Goal: Communication & Community: Answer question/provide support

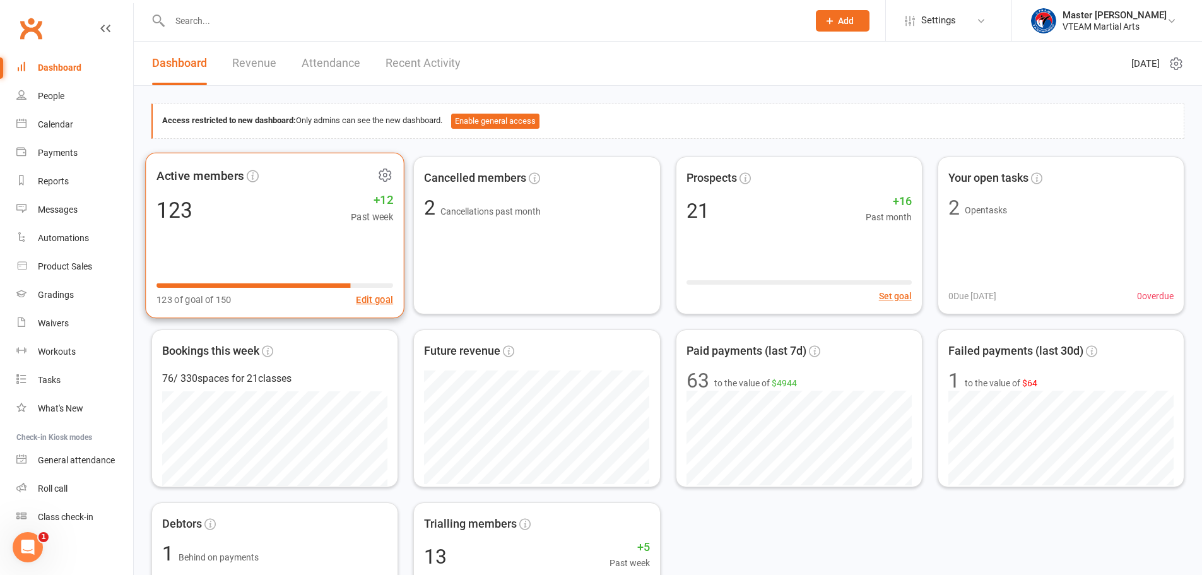
click at [386, 171] on icon at bounding box center [385, 175] width 16 height 16
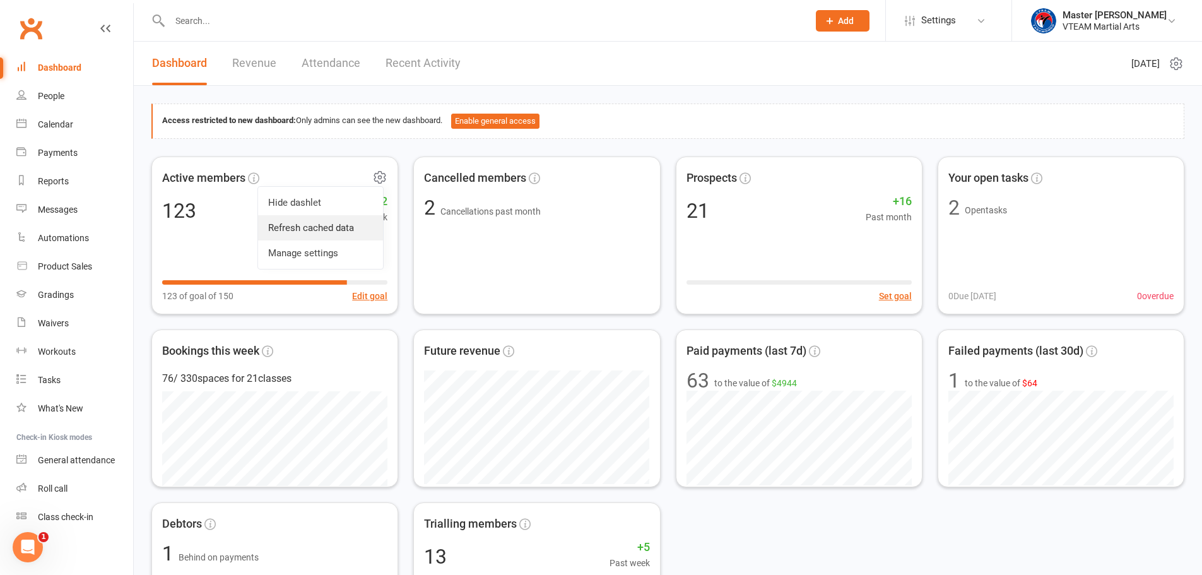
click at [329, 224] on link "Refresh cached data" at bounding box center [320, 227] width 125 height 25
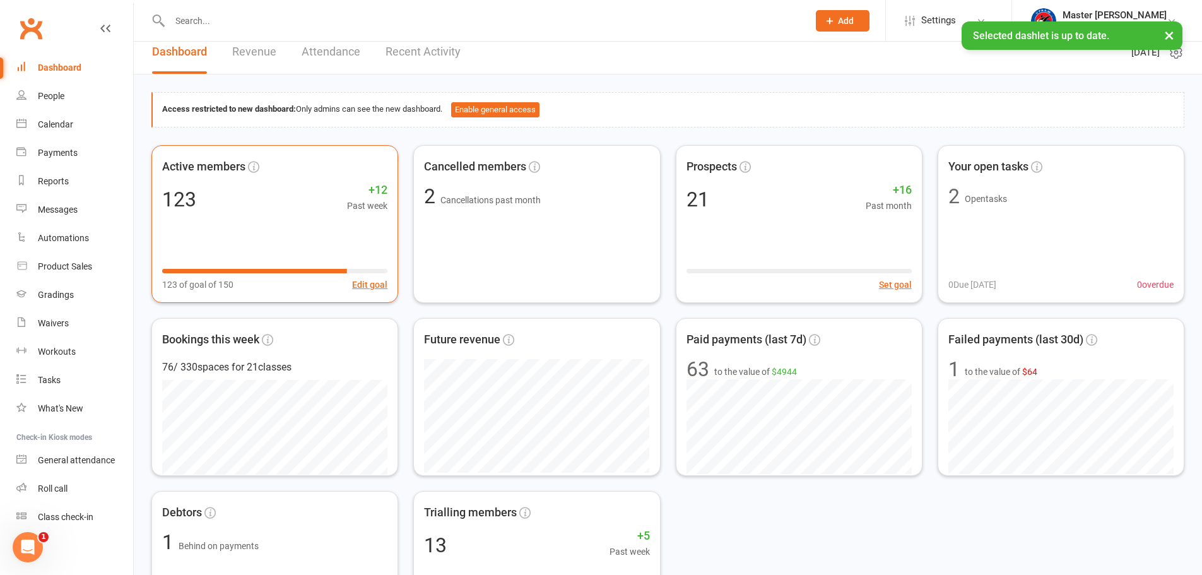
scroll to position [530, 0]
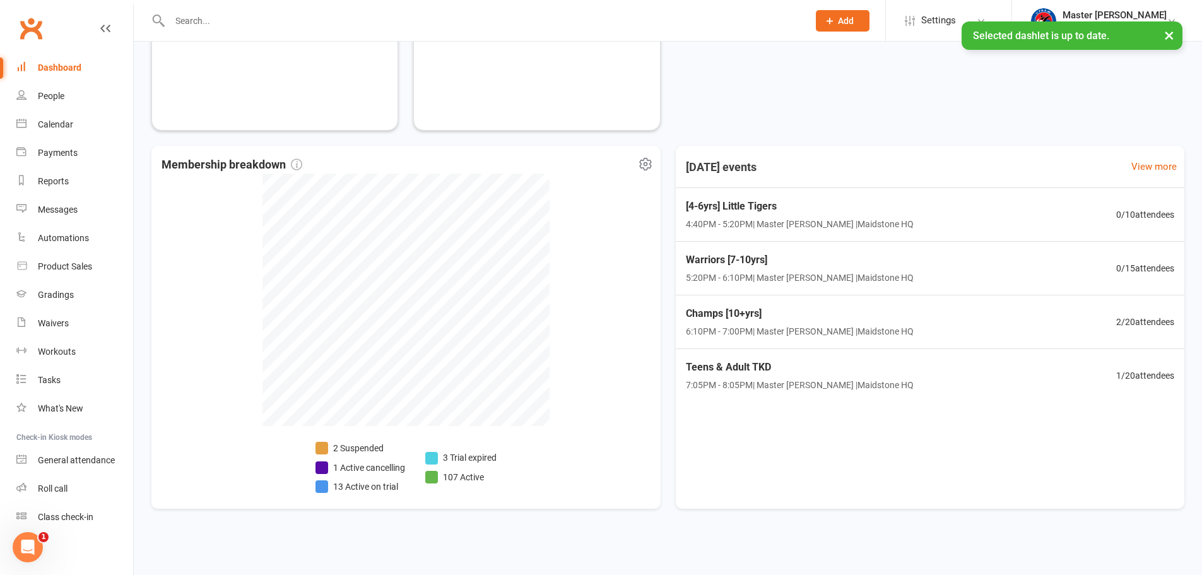
click at [377, 489] on li "13 Active on trial" at bounding box center [361, 487] width 90 height 14
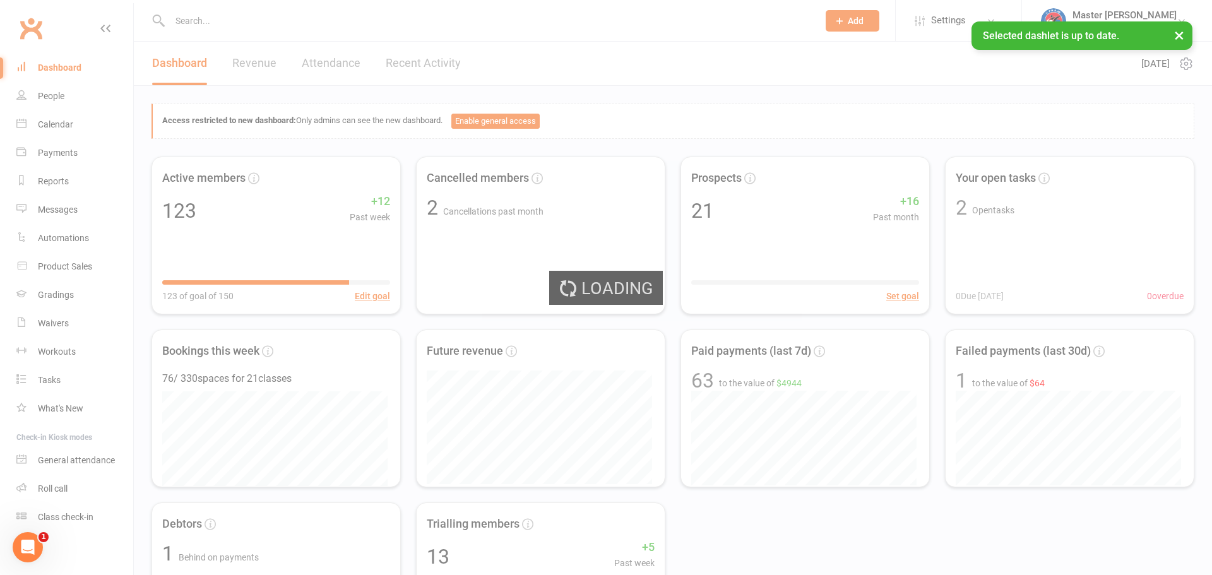
select select "active_trial"
select select "100"
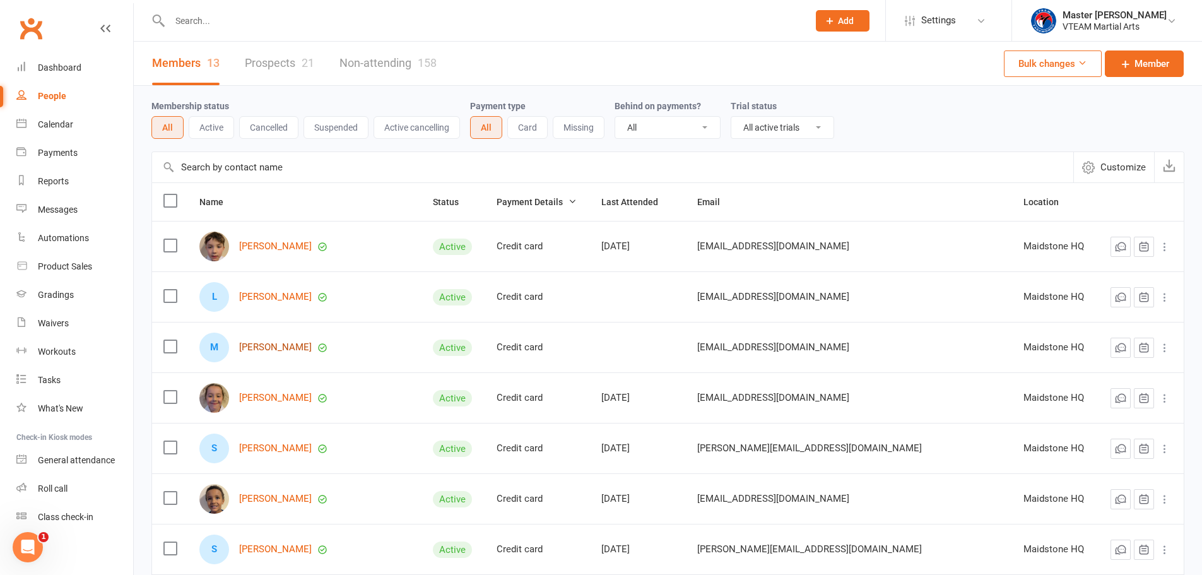
click at [300, 350] on link "Marlowe Walden" at bounding box center [275, 347] width 73 height 11
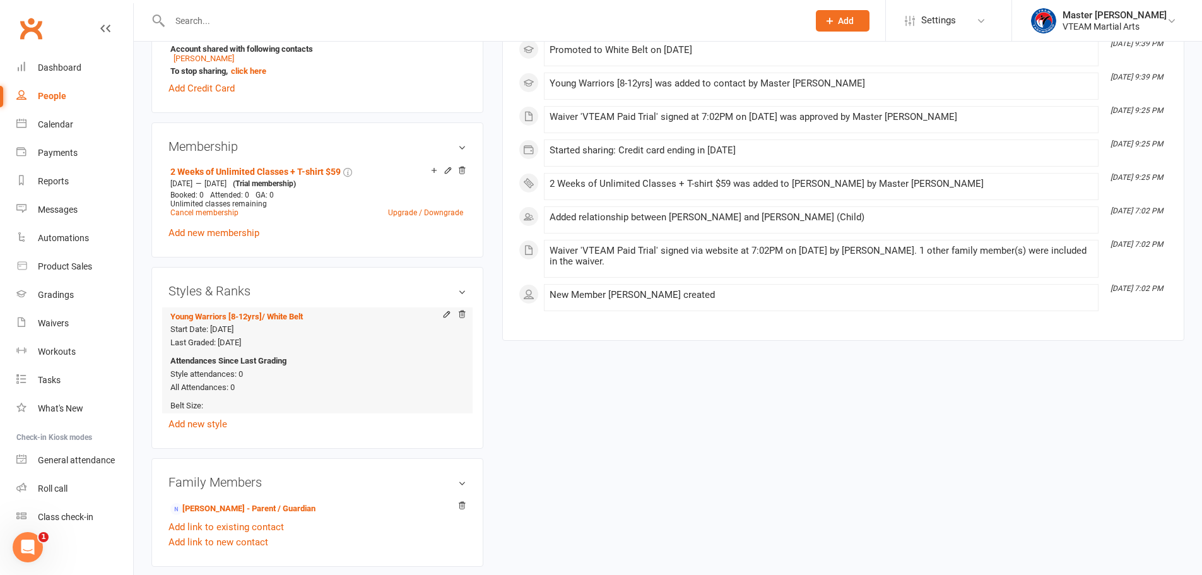
scroll to position [505, 0]
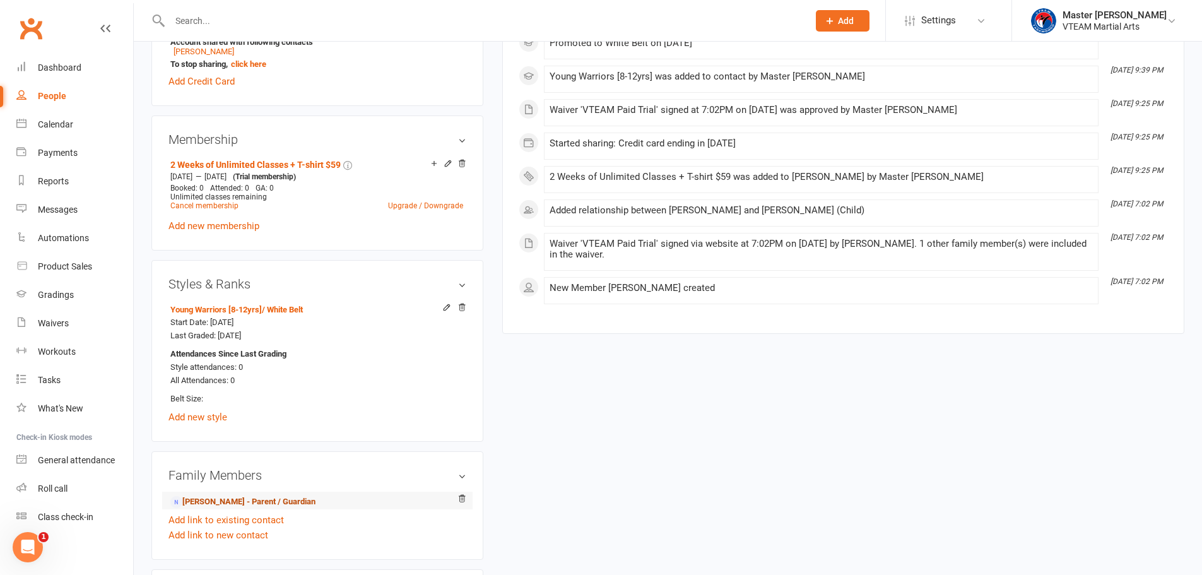
click at [244, 499] on link "Mayzie Wallen - Parent / Guardian" at bounding box center [242, 501] width 145 height 13
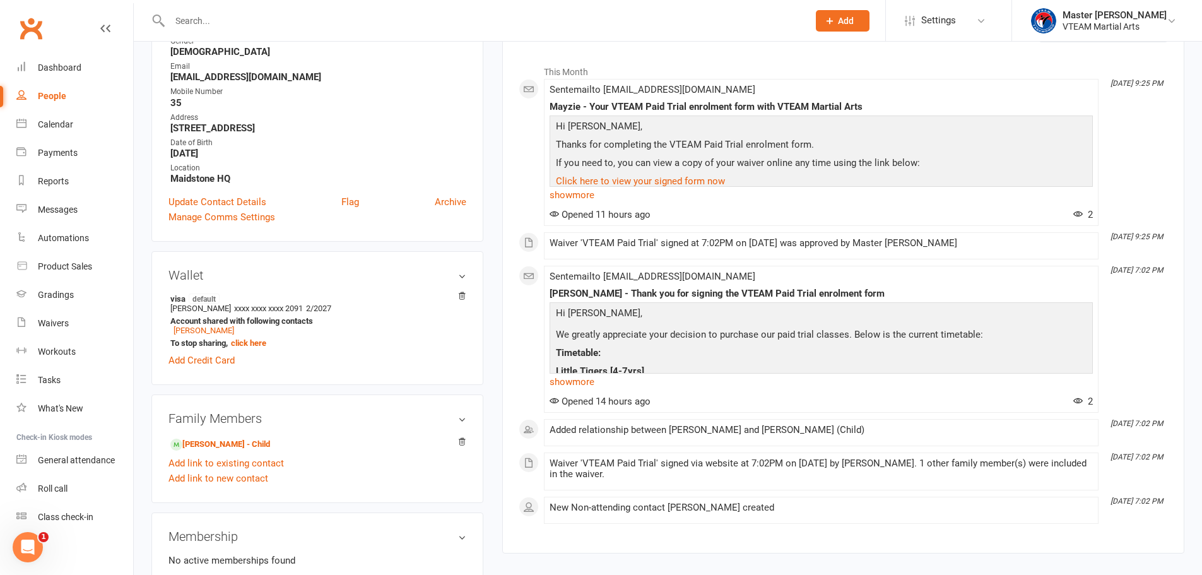
scroll to position [189, 0]
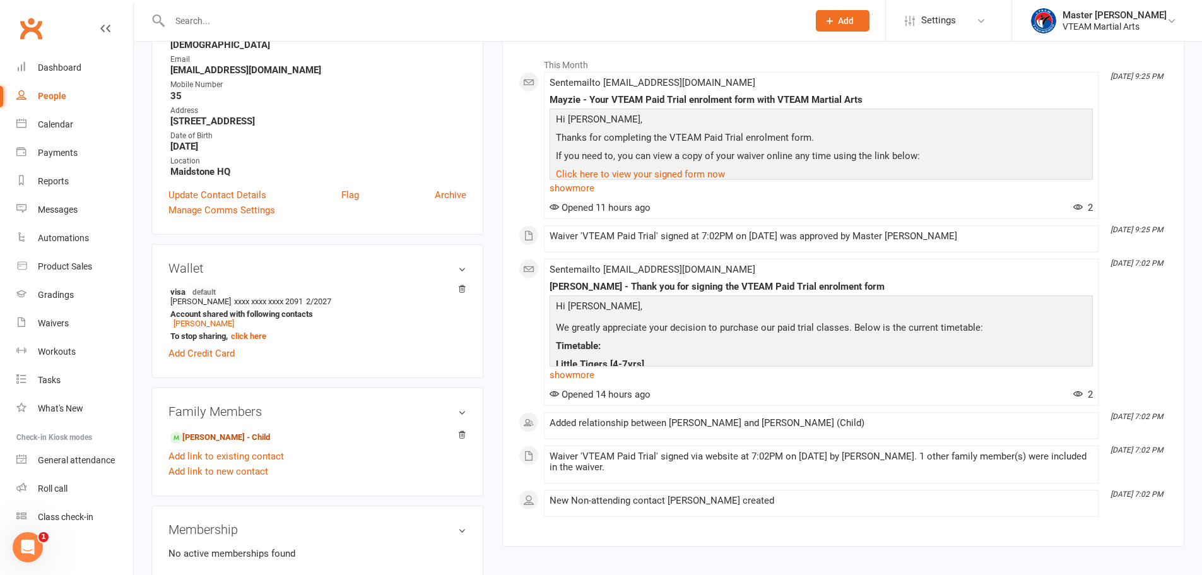
click at [259, 437] on link "Marlowe Walden - Child" at bounding box center [220, 437] width 100 height 13
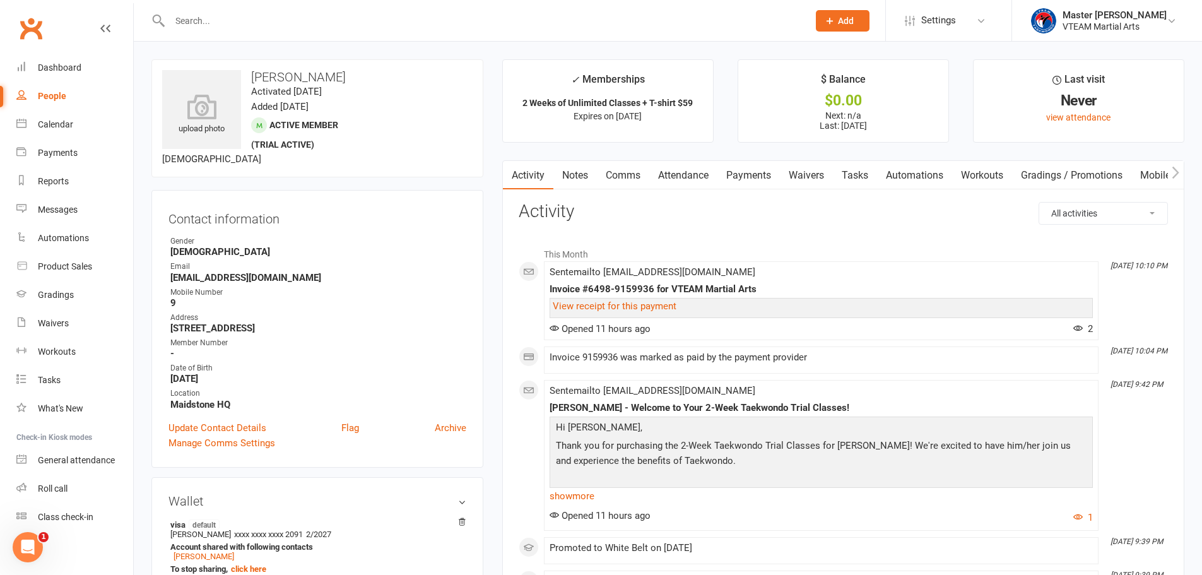
click at [624, 174] on link "Comms" at bounding box center [623, 175] width 52 height 29
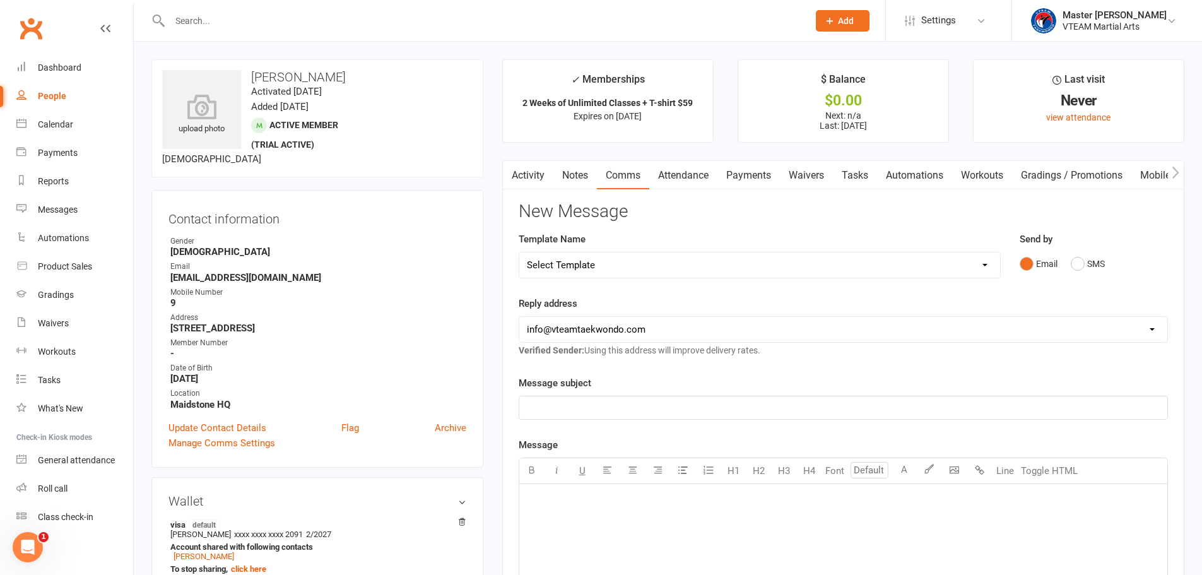
drag, startPoint x: 978, startPoint y: 219, endPoint x: 968, endPoint y: 221, distance: 10.3
click at [978, 219] on h3 "New Message" at bounding box center [843, 212] width 649 height 20
click at [789, 263] on select "Select Template [Email] 2 days after trial [Email] 3-4 days after trial [Email]…" at bounding box center [759, 264] width 481 height 25
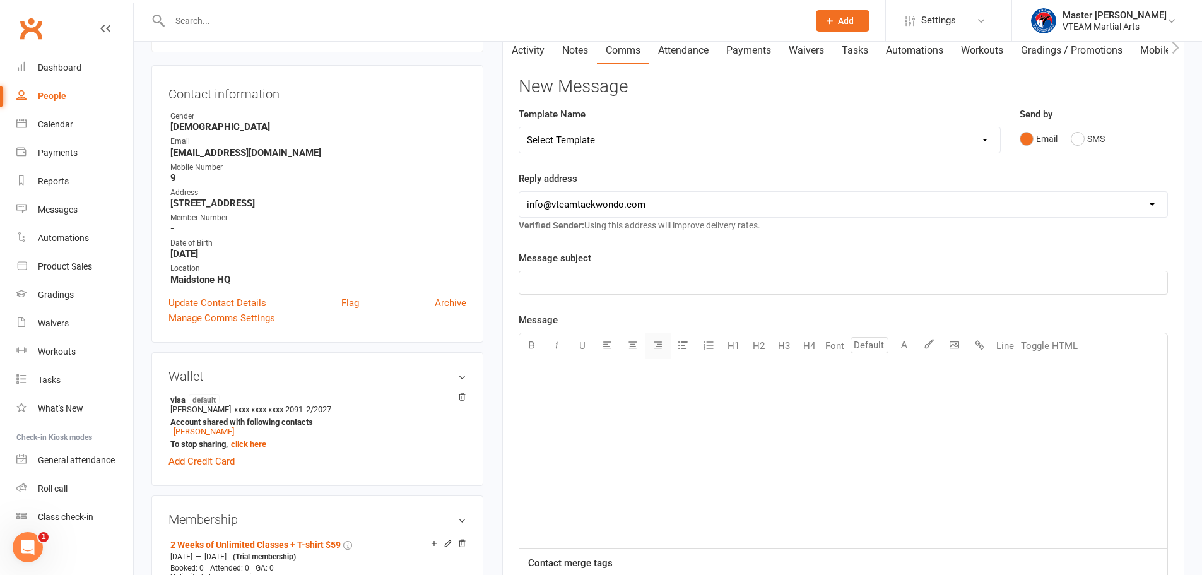
scroll to position [63, 0]
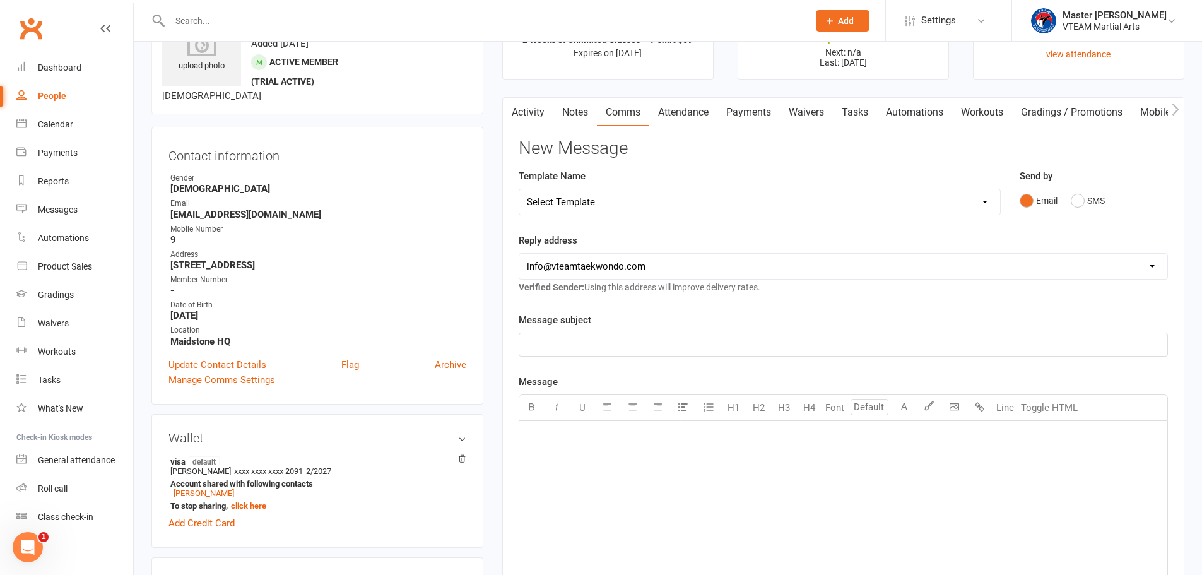
click at [682, 197] on select "Select Template [Email] 2 days after trial [Email] 3-4 days after trial [Email]…" at bounding box center [759, 201] width 481 height 25
select select "195"
click at [519, 189] on select "Select Template [Email] 2 days after trial [Email] 3-4 days after trial [Email]…" at bounding box center [759, 201] width 481 height 25
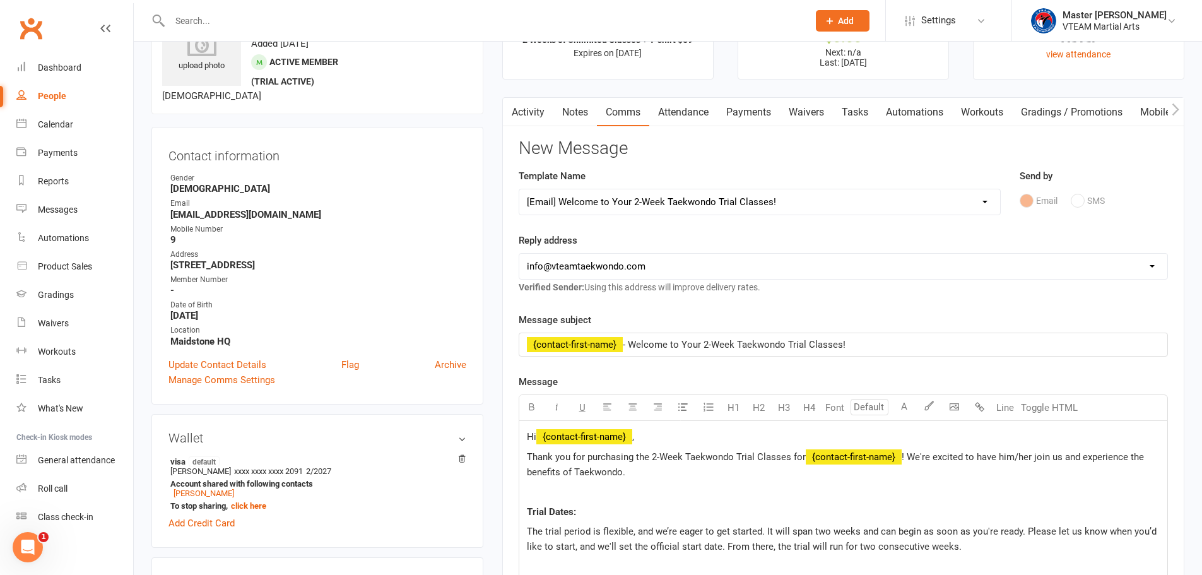
click at [860, 312] on div "Message subject ﻿ {contact-first-name} - Welcome to Your 2-Week Taekwondo Trial…" at bounding box center [843, 334] width 649 height 44
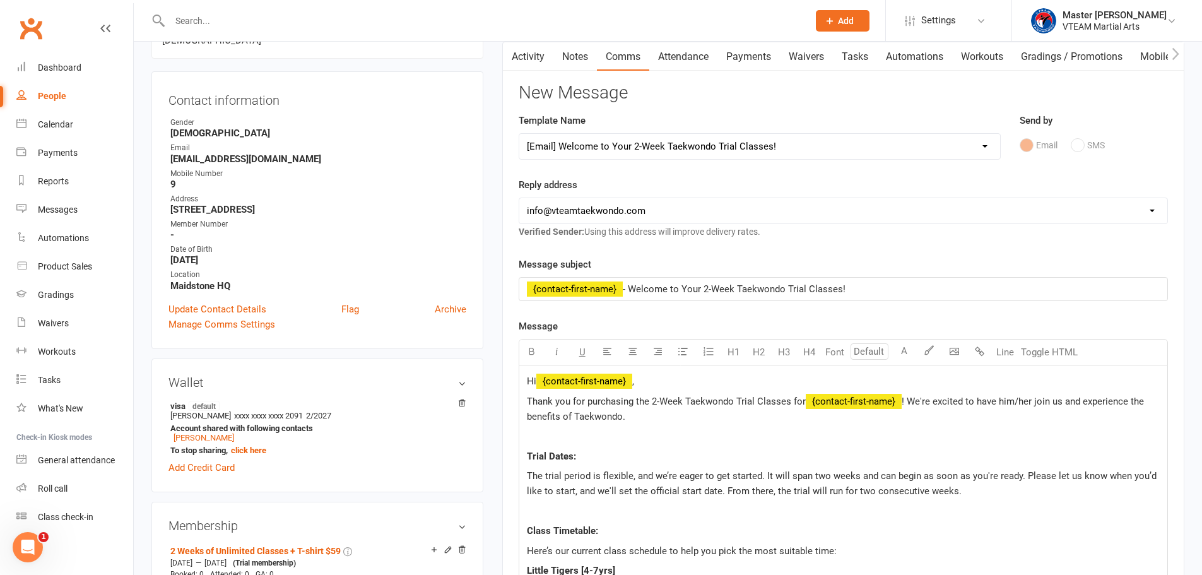
scroll to position [189, 0]
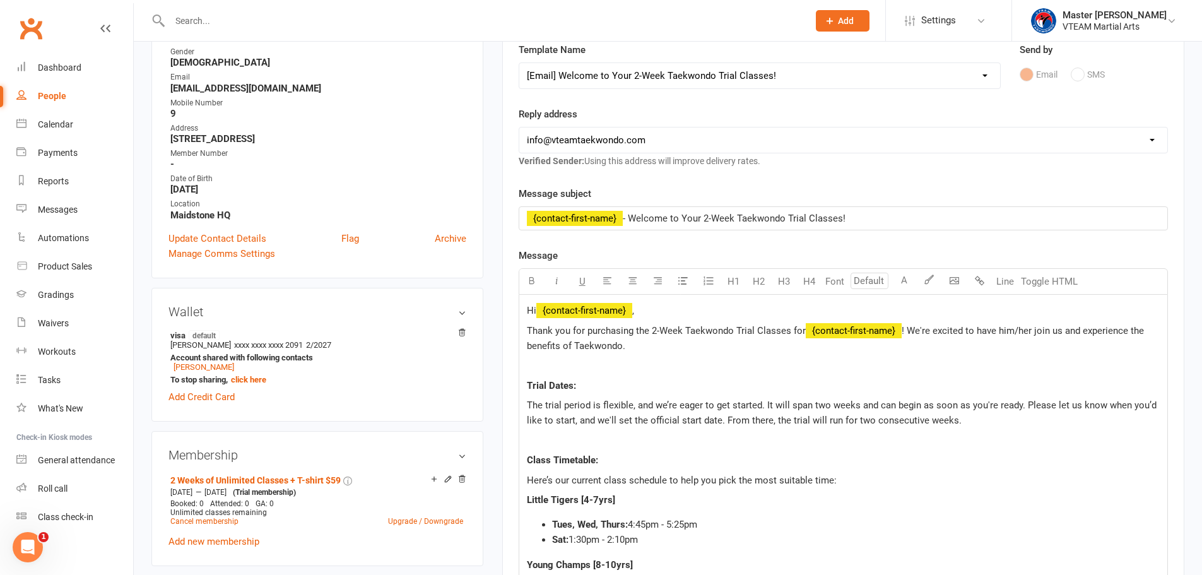
click at [608, 311] on span "﻿ {contact-first-name}" at bounding box center [584, 310] width 96 height 11
click at [913, 333] on span "! We're excited to have him/her join us and experience the benefits of Taekwond…" at bounding box center [837, 338] width 620 height 27
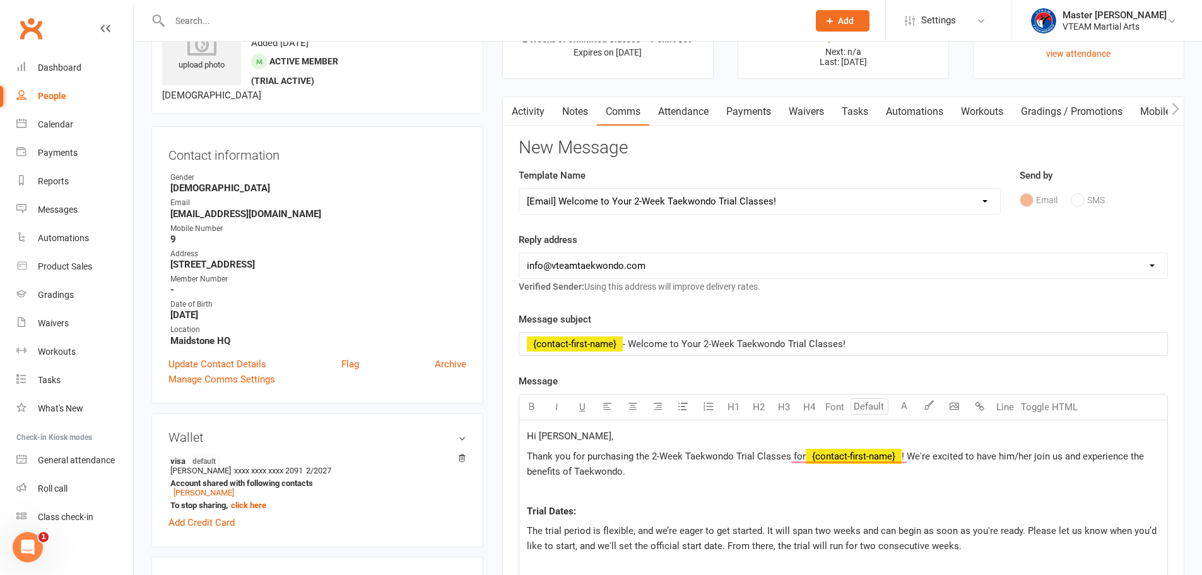
scroll to position [63, 0]
click at [519, 112] on link "Activity" at bounding box center [528, 112] width 50 height 29
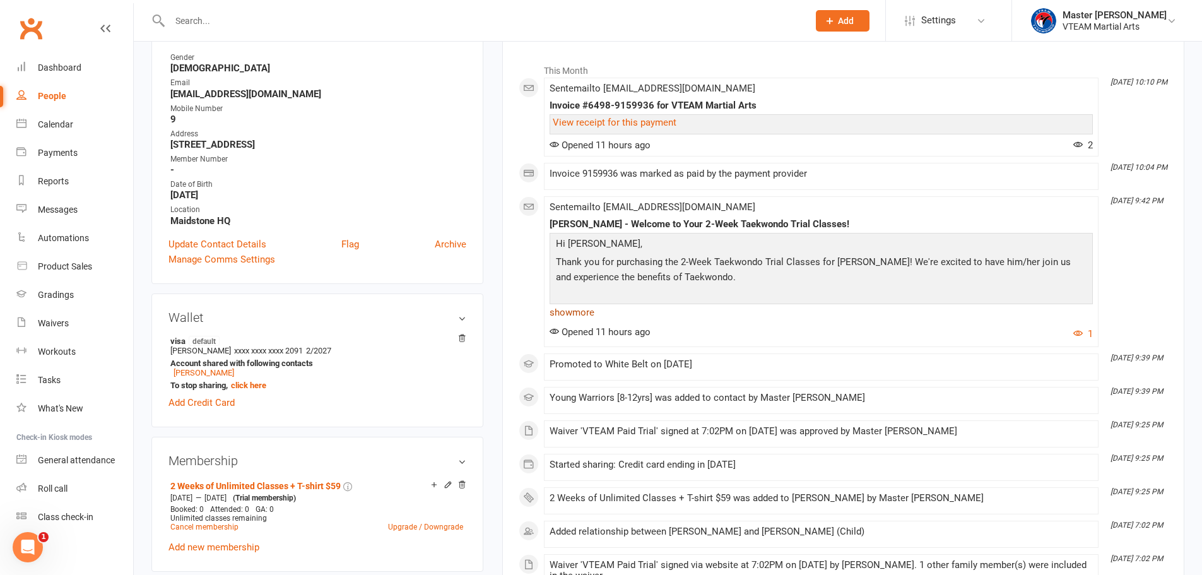
scroll to position [189, 0]
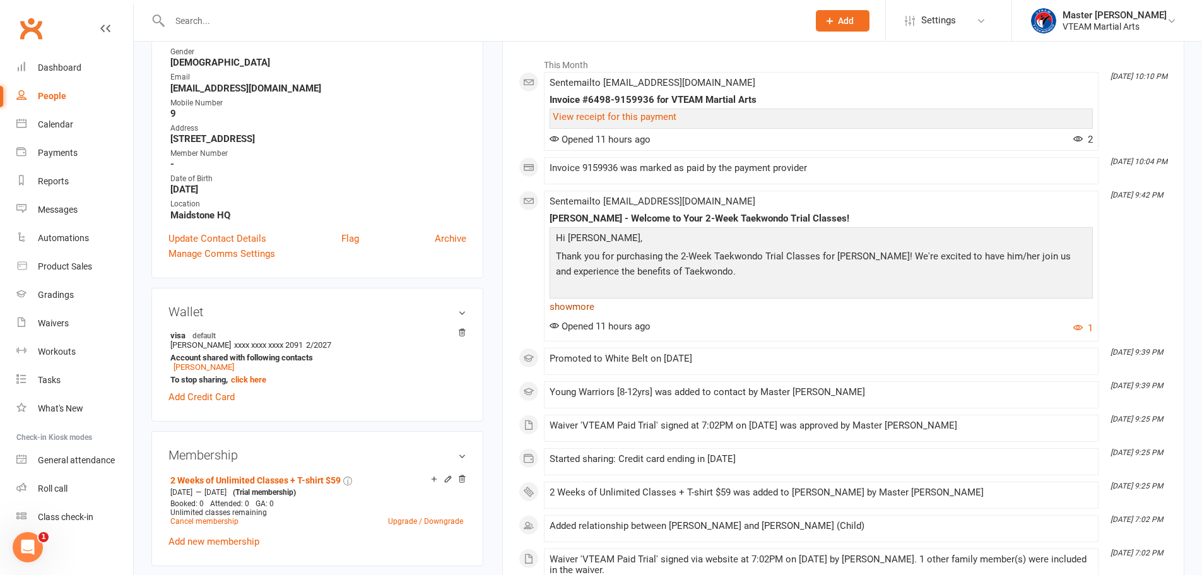
click at [572, 306] on link "show more" at bounding box center [821, 307] width 543 height 18
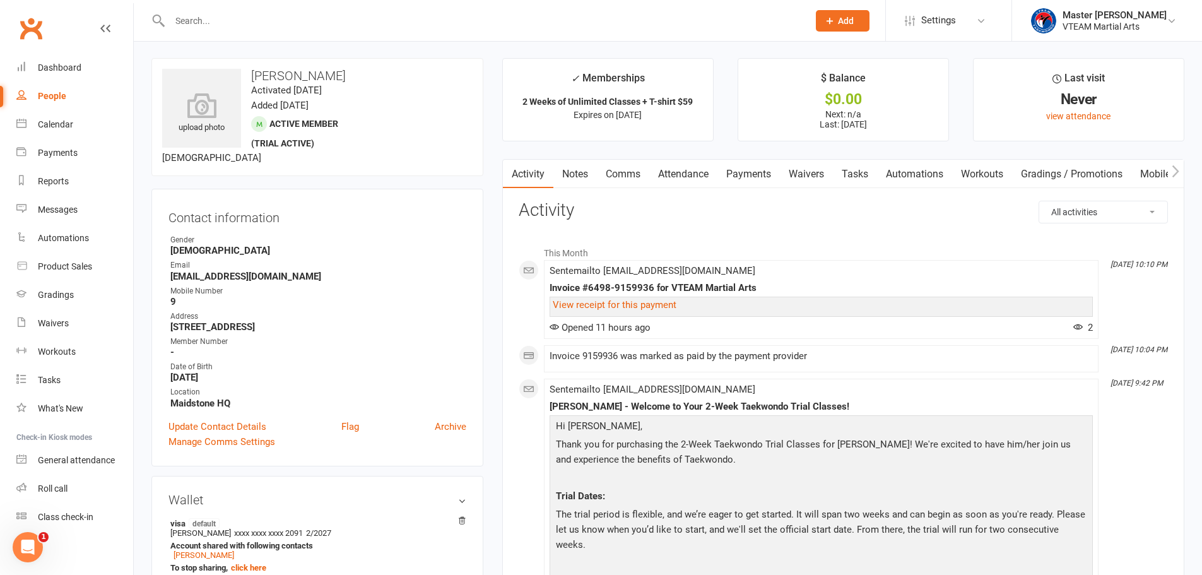
scroll to position [0, 0]
click at [256, 23] on input "text" at bounding box center [483, 21] width 634 height 18
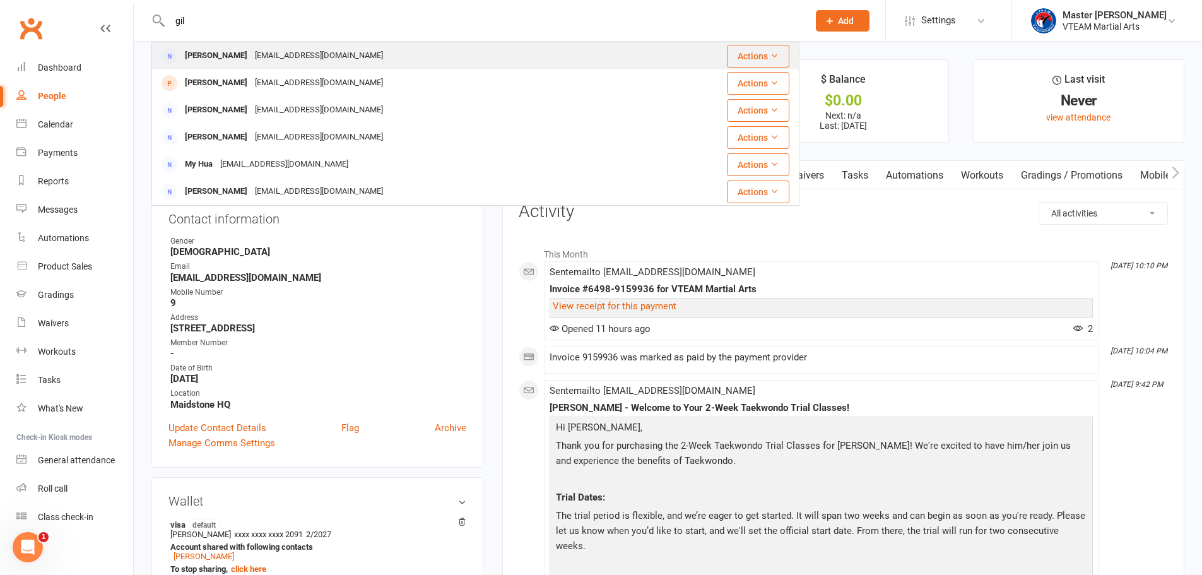
type input "gil"
click at [283, 52] on div "dfgilto@gmail.com" at bounding box center [319, 56] width 136 height 18
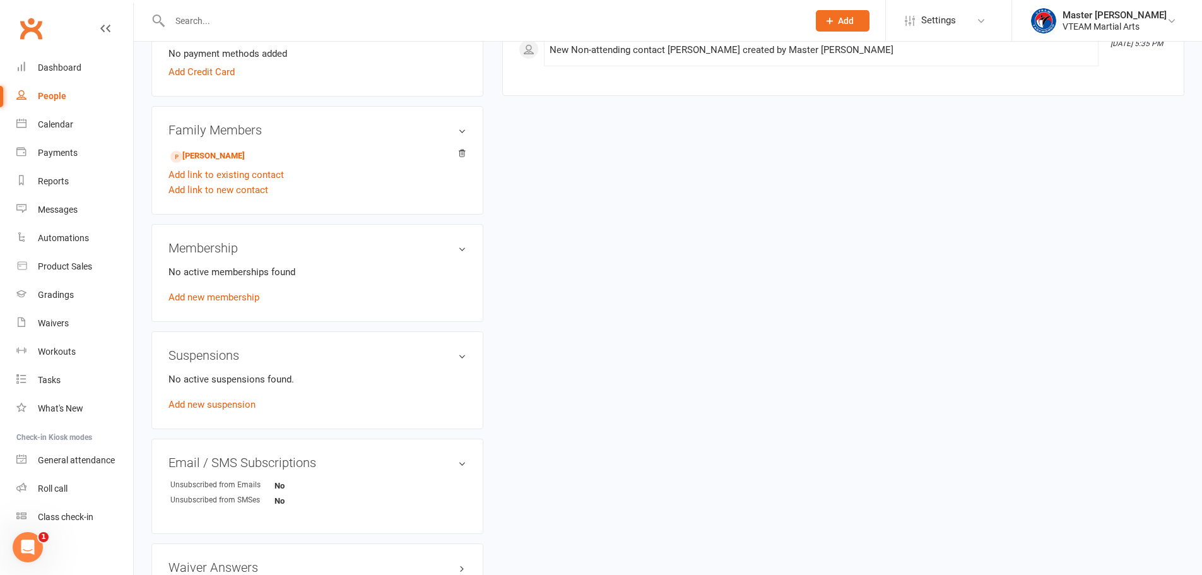
scroll to position [442, 0]
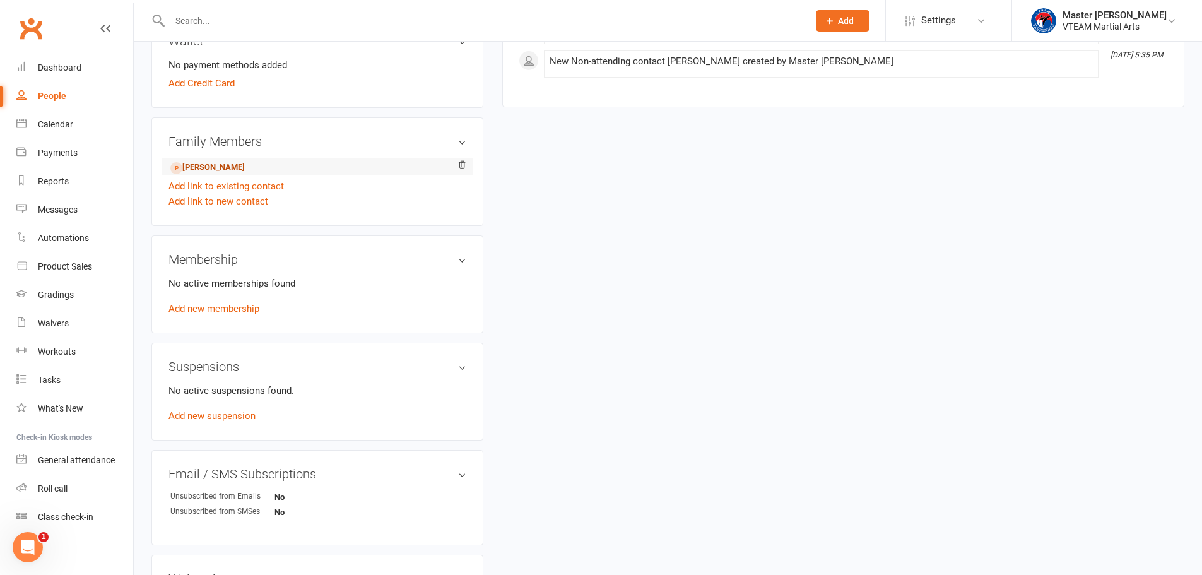
click at [225, 165] on link "Samuel Gil - Child" at bounding box center [207, 167] width 74 height 13
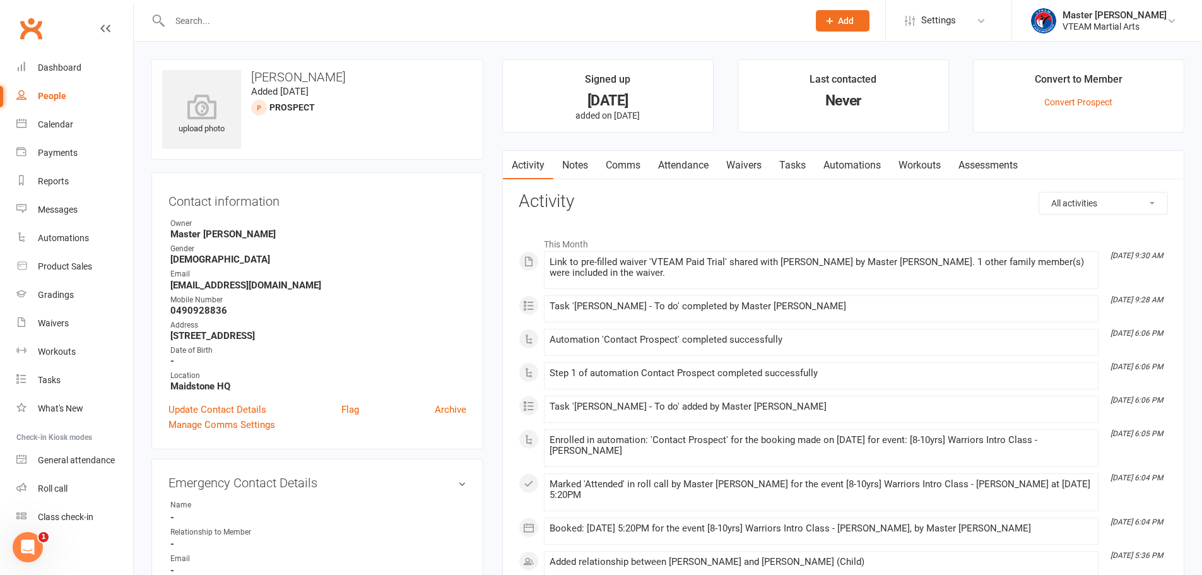
drag, startPoint x: 682, startPoint y: 112, endPoint x: 671, endPoint y: 109, distance: 12.0
